Goal: Task Accomplishment & Management: Manage account settings

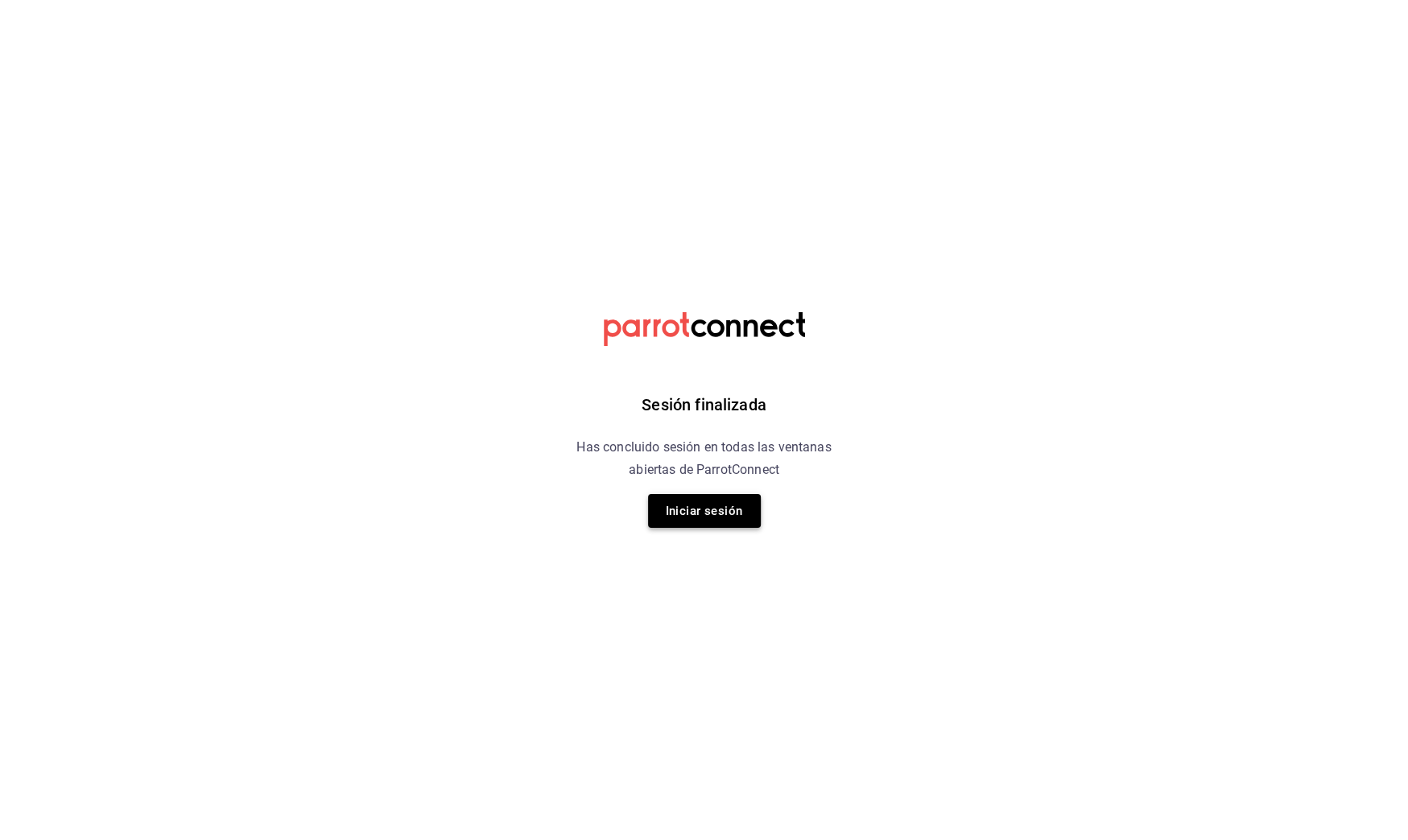
click at [715, 501] on button "Iniciar sesión" at bounding box center [704, 511] width 113 height 34
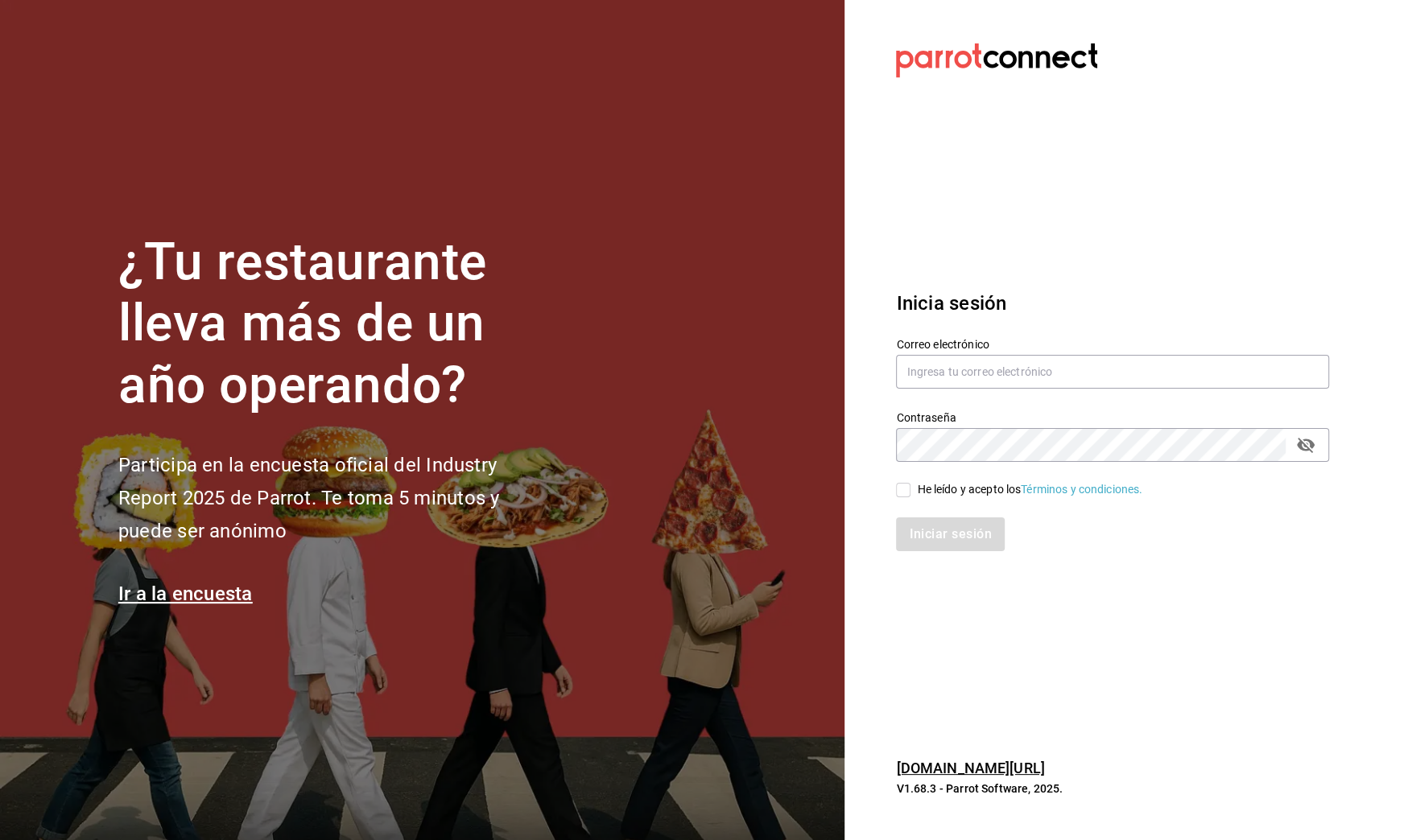
click at [906, 483] on input "He leído y acepto los Términos y condiciones." at bounding box center [903, 490] width 14 height 14
checkbox input "true"
click at [929, 544] on button "Iniciar sesión" at bounding box center [950, 535] width 109 height 34
